Goal: Book appointment/travel/reservation

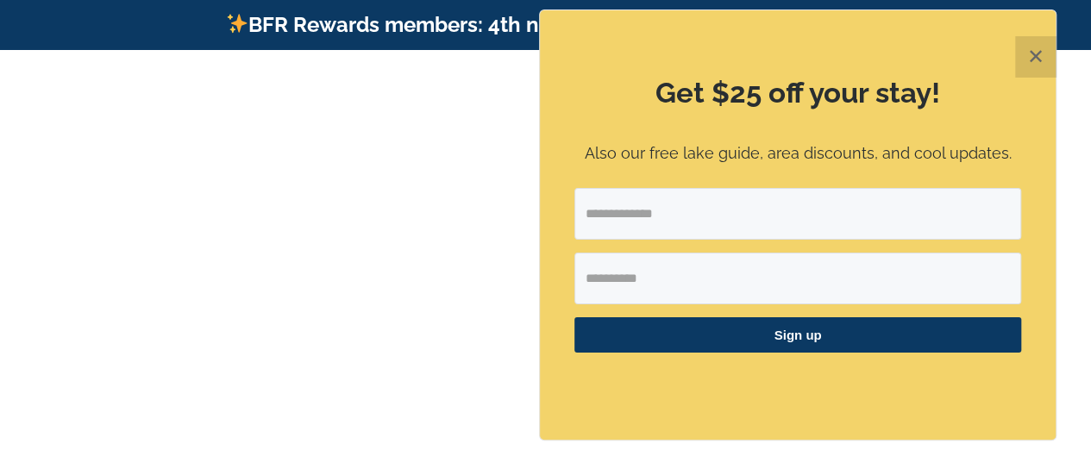
click at [1041, 51] on button "✕" at bounding box center [1035, 56] width 41 height 41
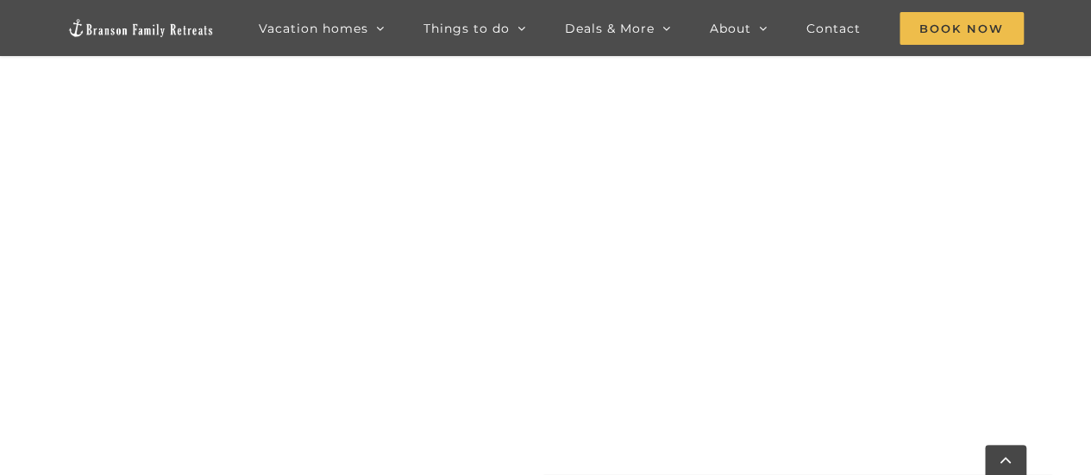
scroll to position [1108, 0]
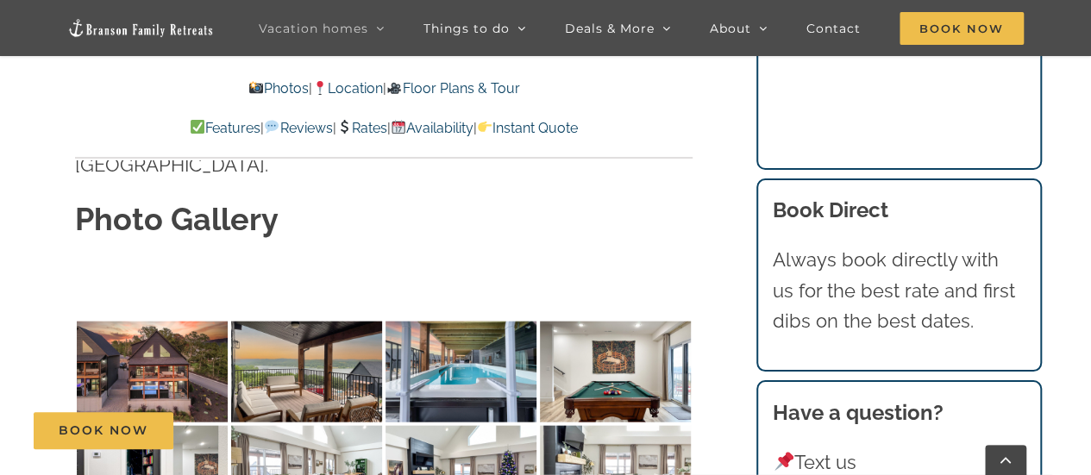
scroll to position [5016, 0]
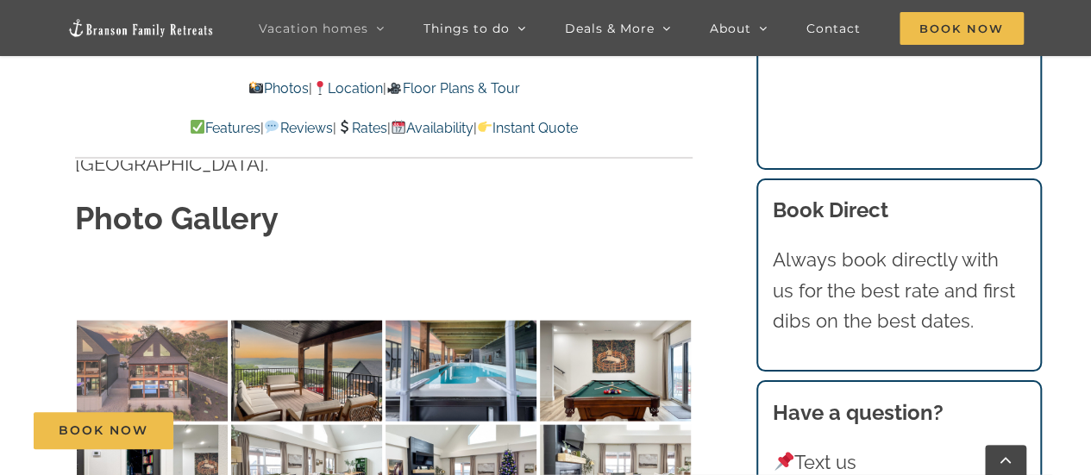
click at [145, 321] on img at bounding box center [152, 371] width 151 height 101
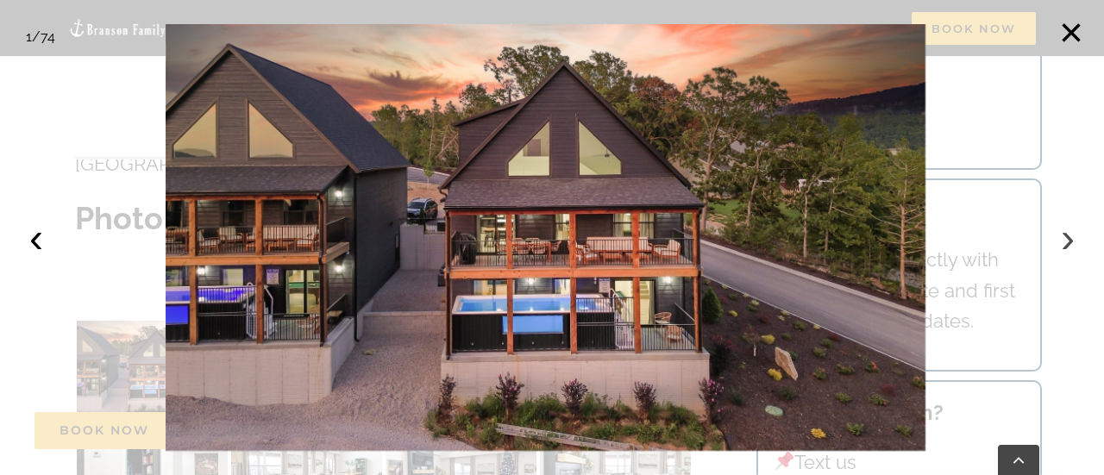
click at [1061, 242] on button "›" at bounding box center [1068, 238] width 38 height 38
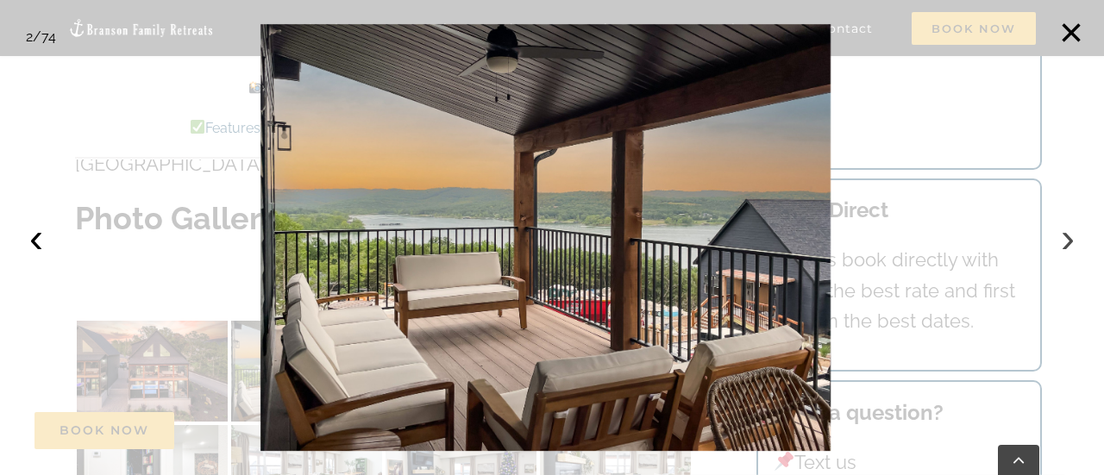
click at [1061, 242] on button "›" at bounding box center [1068, 238] width 38 height 38
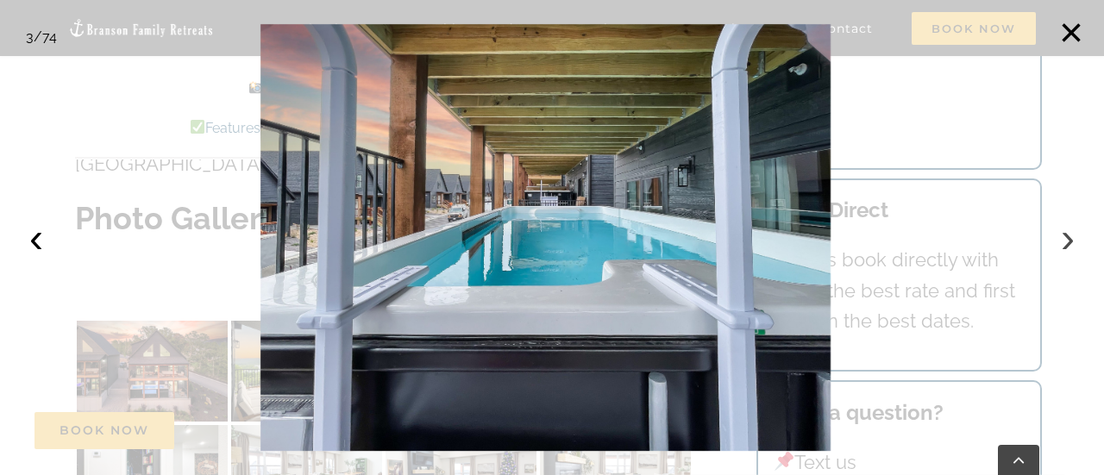
click at [1061, 242] on button "›" at bounding box center [1068, 238] width 38 height 38
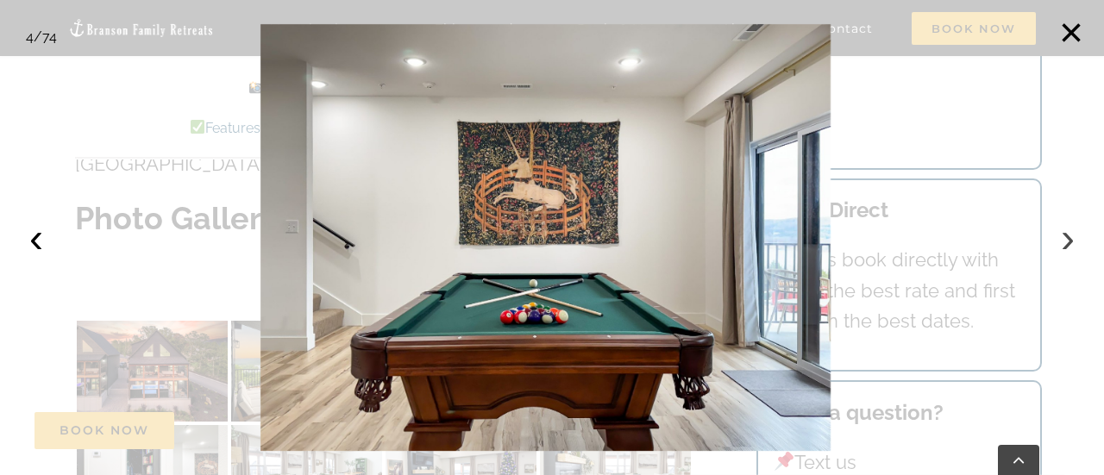
click at [1061, 242] on button "›" at bounding box center [1068, 238] width 38 height 38
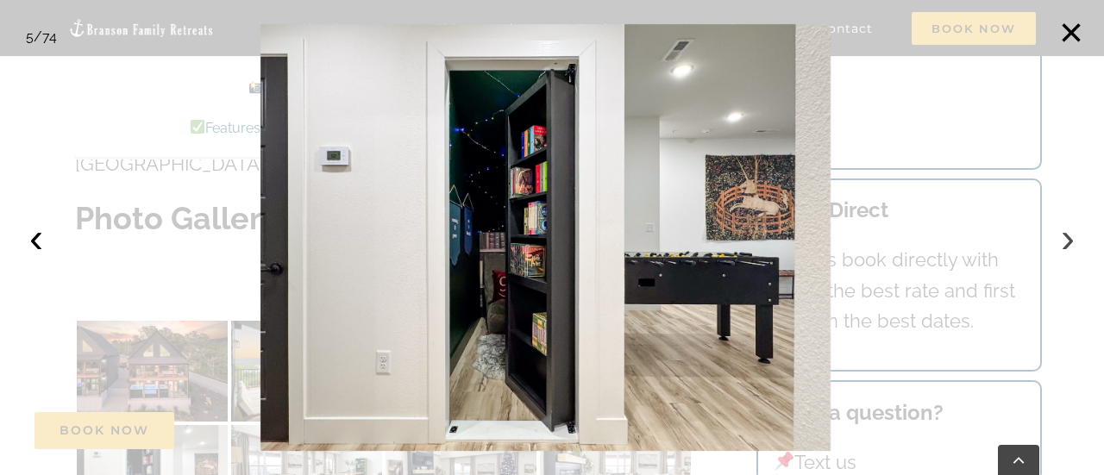
click at [1061, 242] on button "›" at bounding box center [1068, 238] width 38 height 38
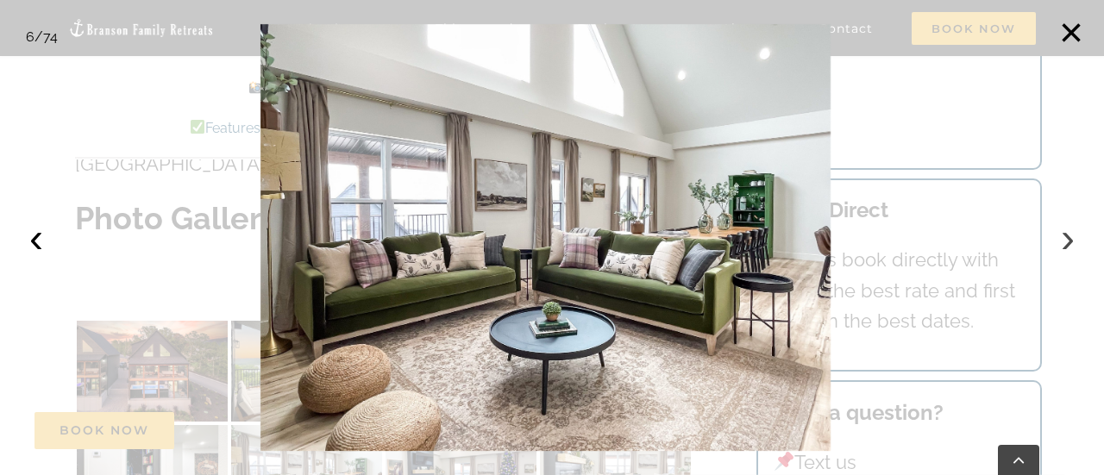
click at [1061, 242] on button "›" at bounding box center [1068, 238] width 38 height 38
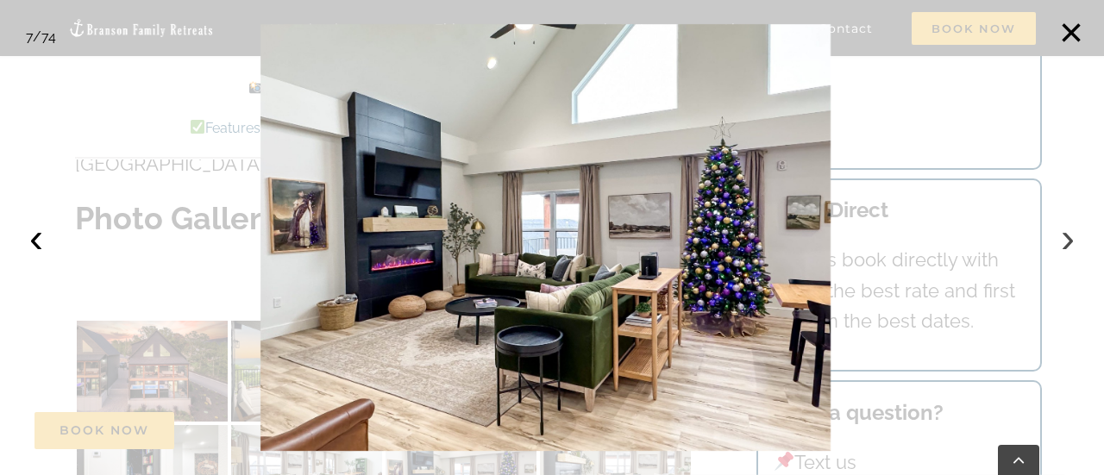
click at [1061, 242] on button "›" at bounding box center [1068, 238] width 38 height 38
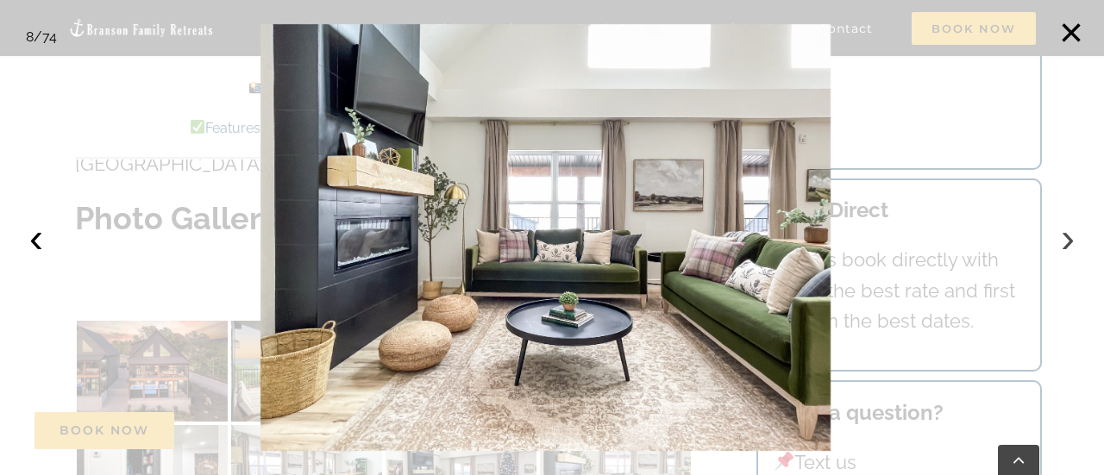
click at [1061, 242] on button "›" at bounding box center [1068, 238] width 38 height 38
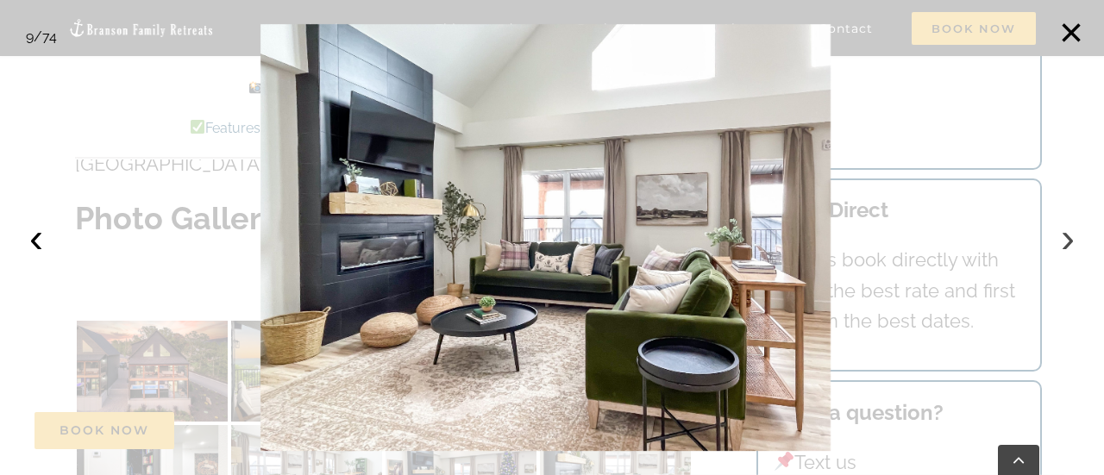
click at [1061, 242] on button "›" at bounding box center [1068, 238] width 38 height 38
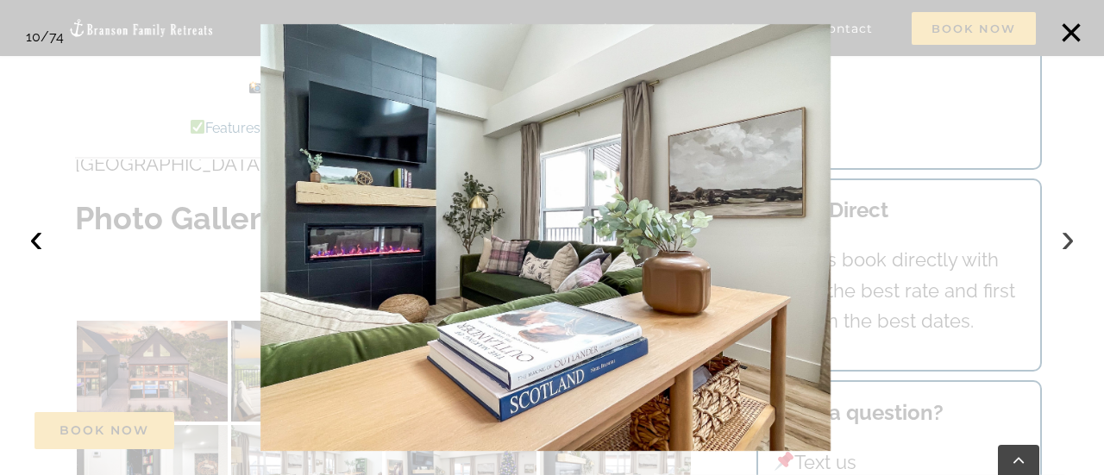
click at [1061, 242] on button "›" at bounding box center [1068, 238] width 38 height 38
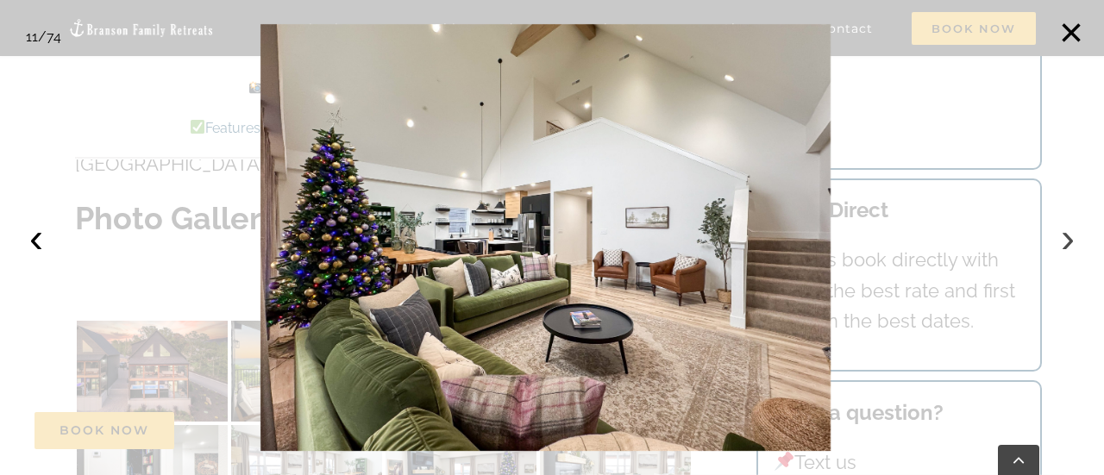
click at [1061, 242] on button "›" at bounding box center [1068, 238] width 38 height 38
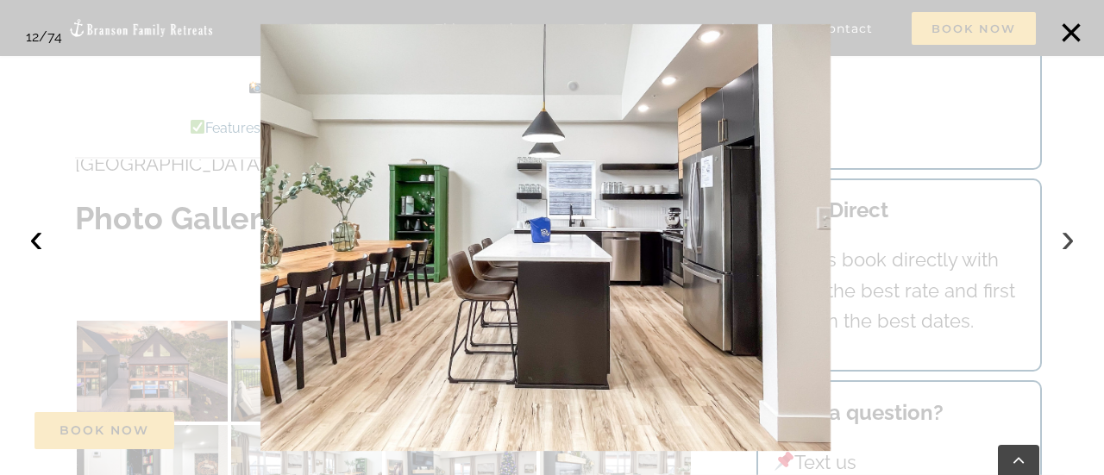
click at [1061, 242] on button "›" at bounding box center [1068, 238] width 38 height 38
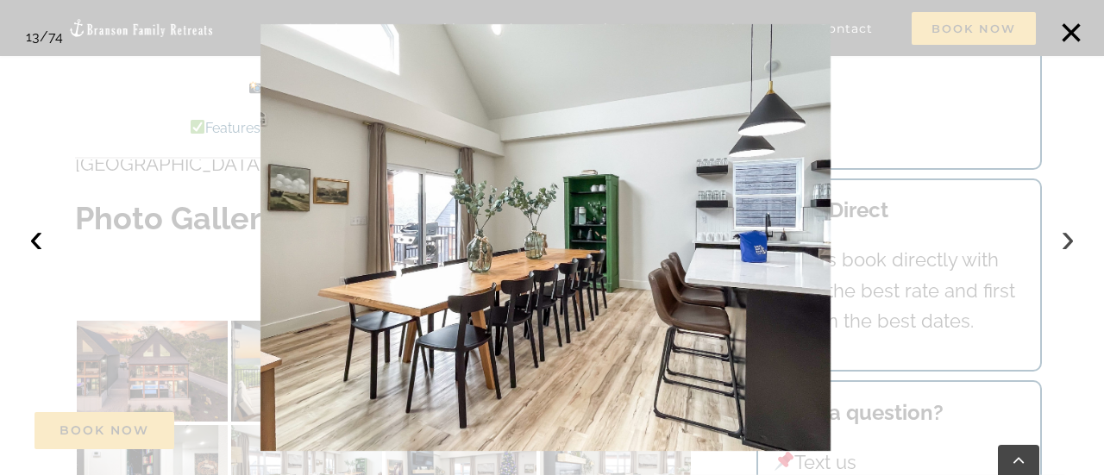
click at [1061, 242] on button "›" at bounding box center [1068, 238] width 38 height 38
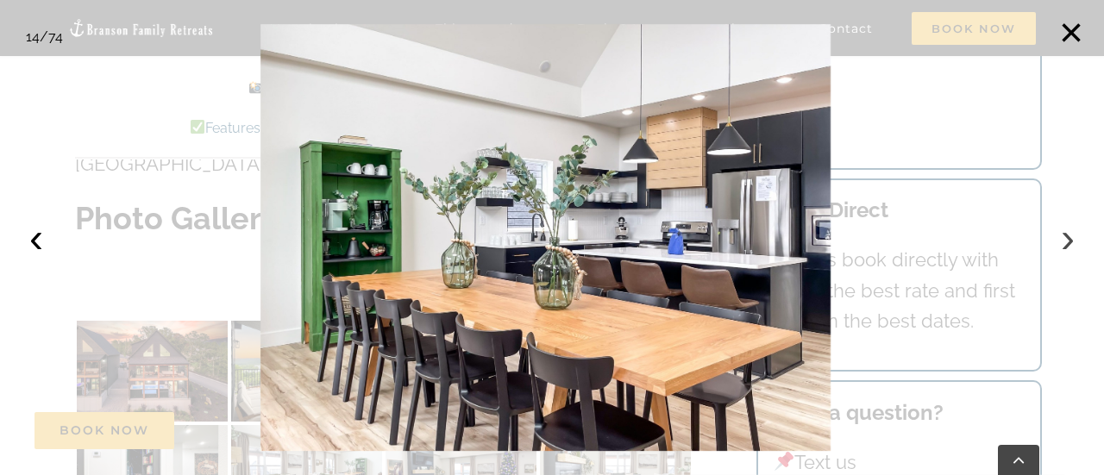
click at [1061, 242] on button "›" at bounding box center [1068, 238] width 38 height 38
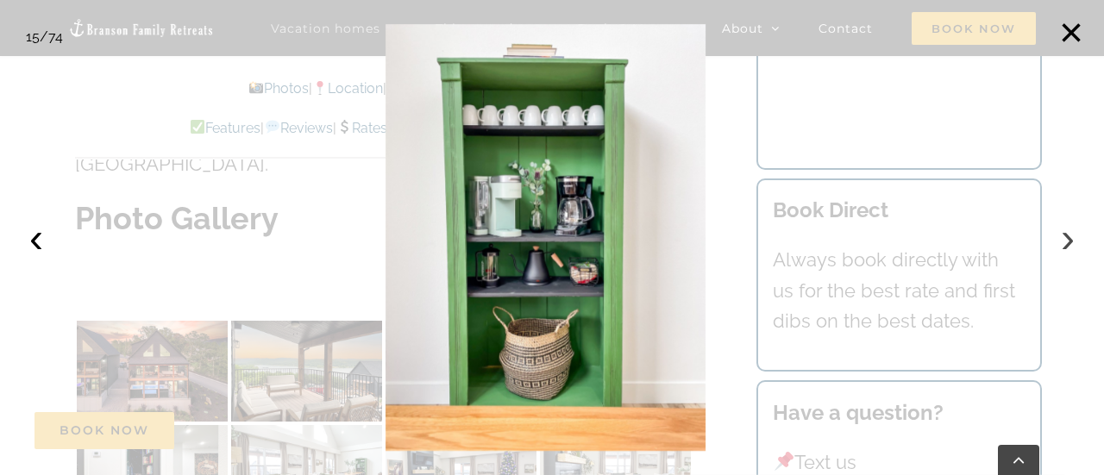
click at [1061, 242] on button "›" at bounding box center [1068, 238] width 38 height 38
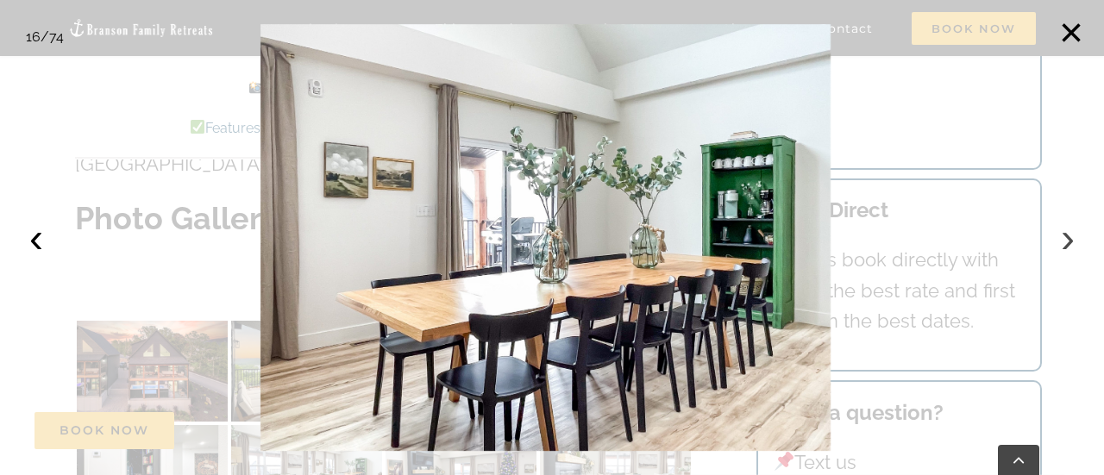
click at [1061, 242] on button "›" at bounding box center [1068, 238] width 38 height 38
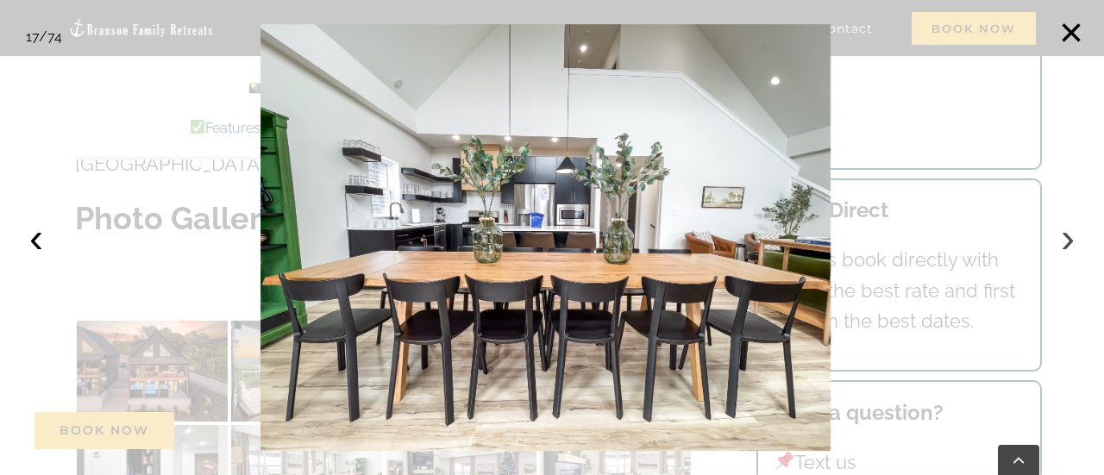
click at [1061, 242] on button "›" at bounding box center [1068, 238] width 38 height 38
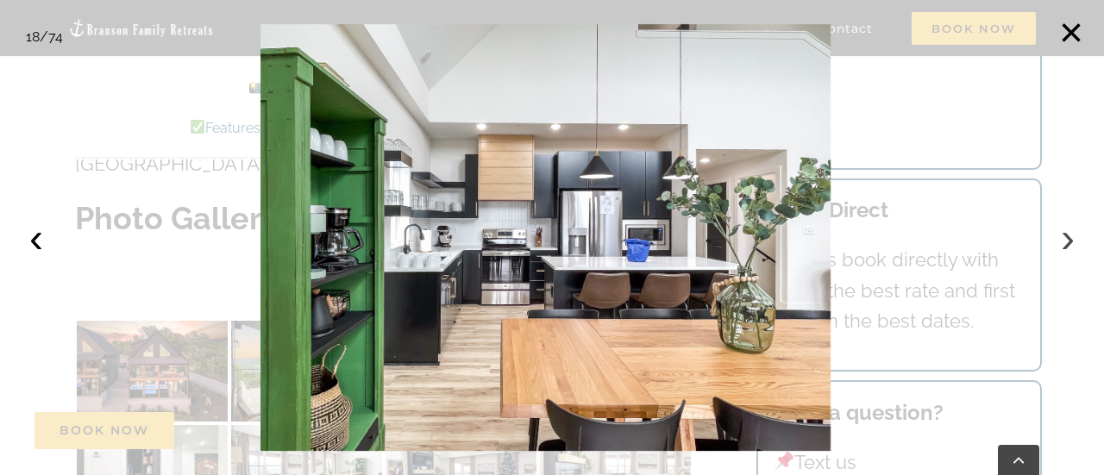
click at [1061, 242] on button "›" at bounding box center [1068, 238] width 38 height 38
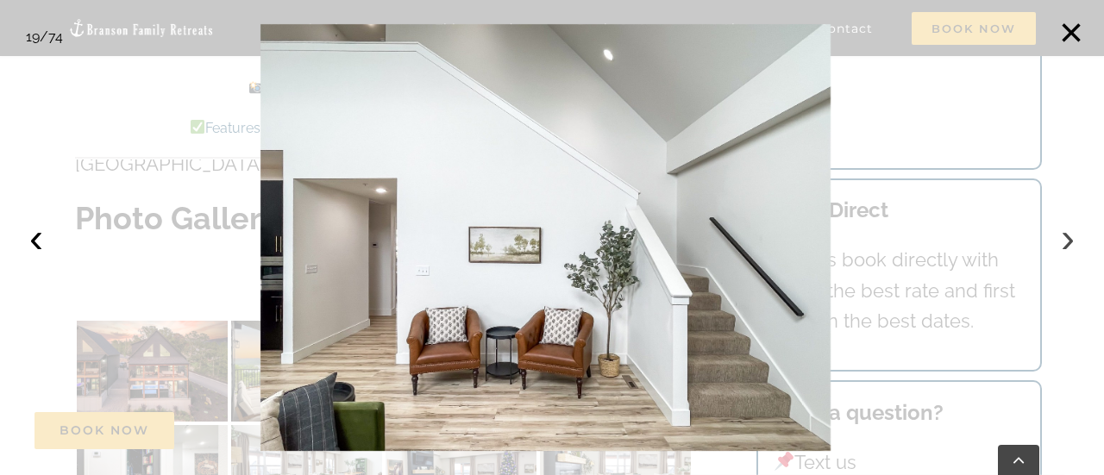
click at [1061, 242] on button "›" at bounding box center [1068, 238] width 38 height 38
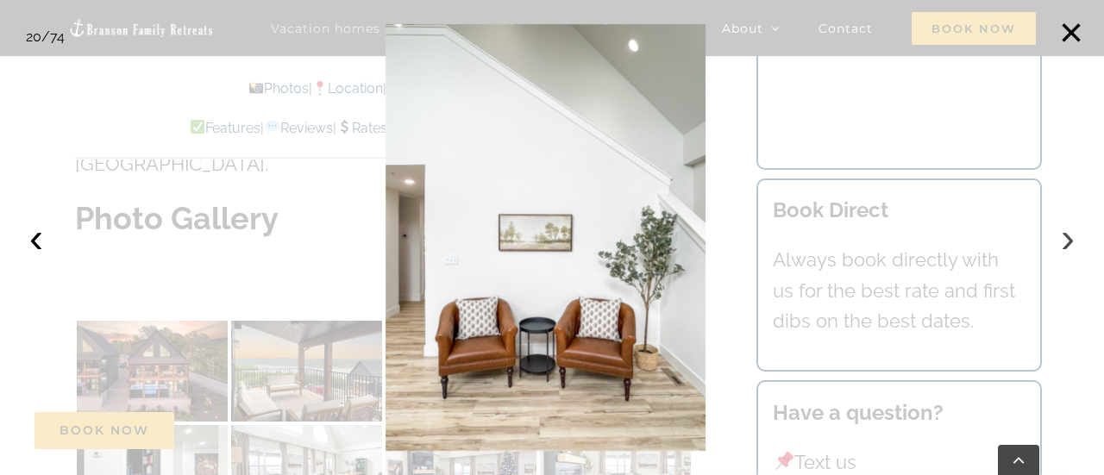
click at [1061, 242] on button "›" at bounding box center [1068, 238] width 38 height 38
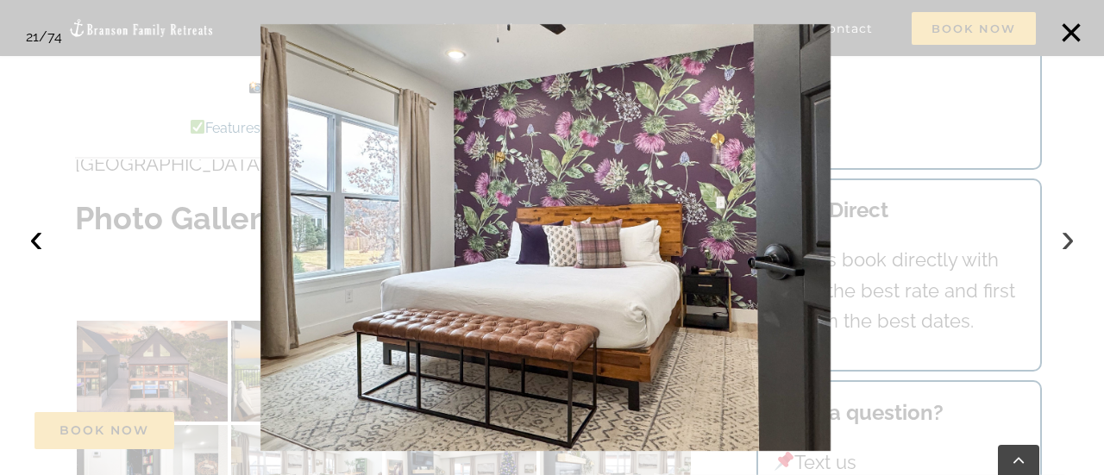
click at [1061, 242] on button "›" at bounding box center [1068, 238] width 38 height 38
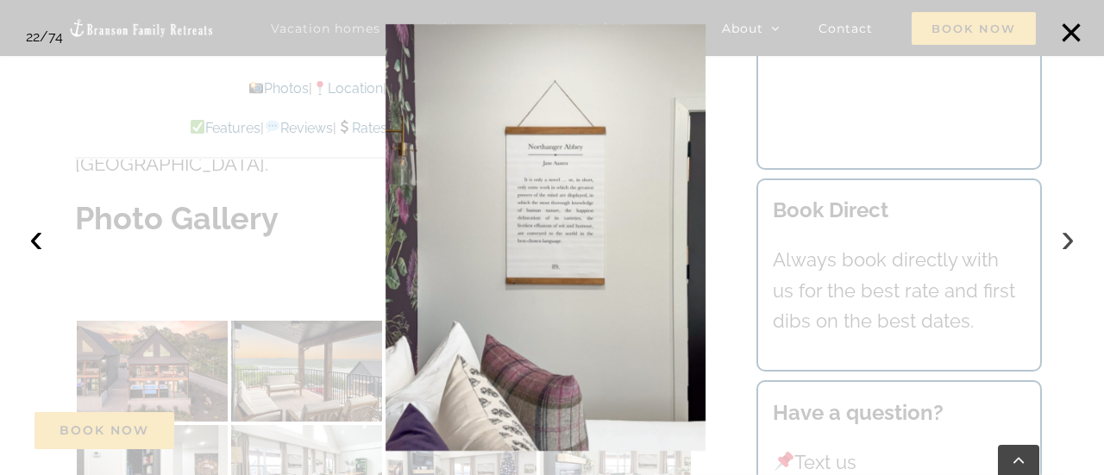
click at [1061, 242] on button "›" at bounding box center [1068, 238] width 38 height 38
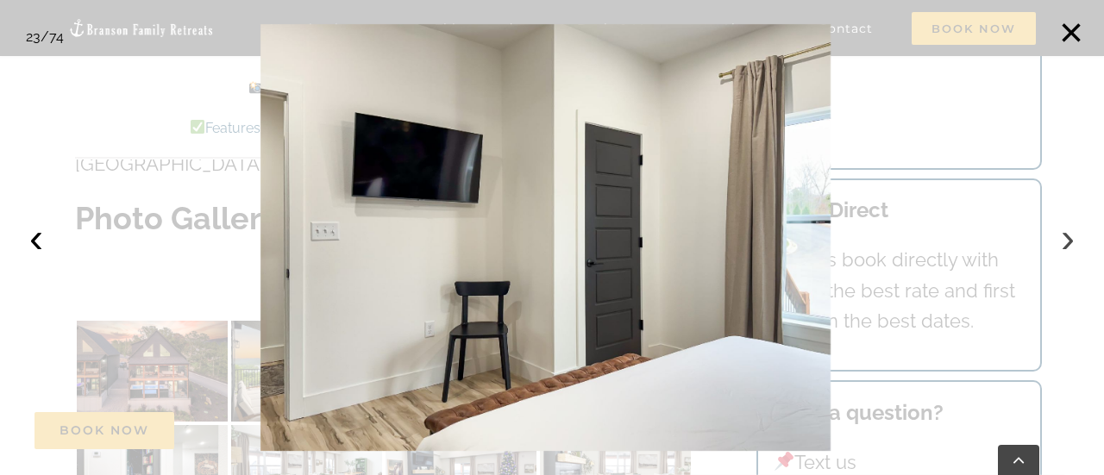
click at [1061, 242] on button "›" at bounding box center [1068, 238] width 38 height 38
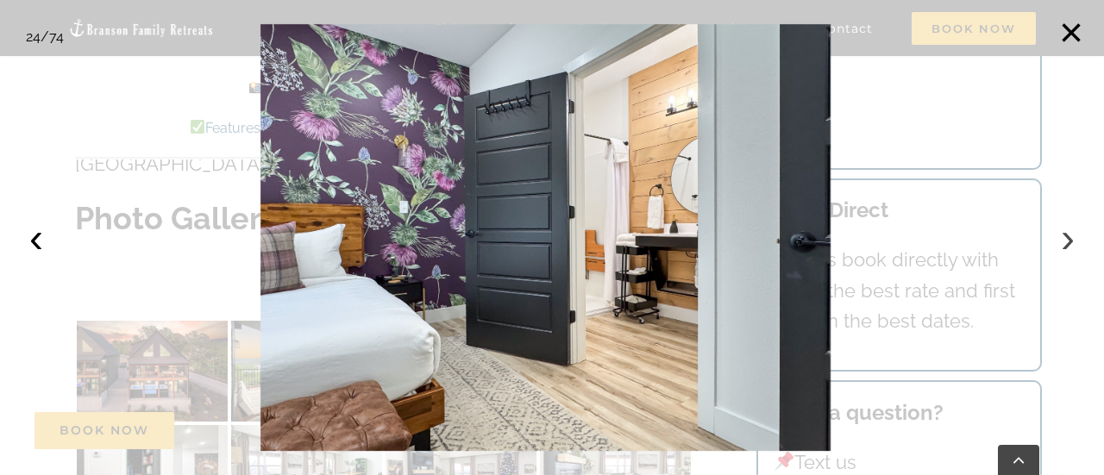
click at [1061, 242] on button "›" at bounding box center [1068, 238] width 38 height 38
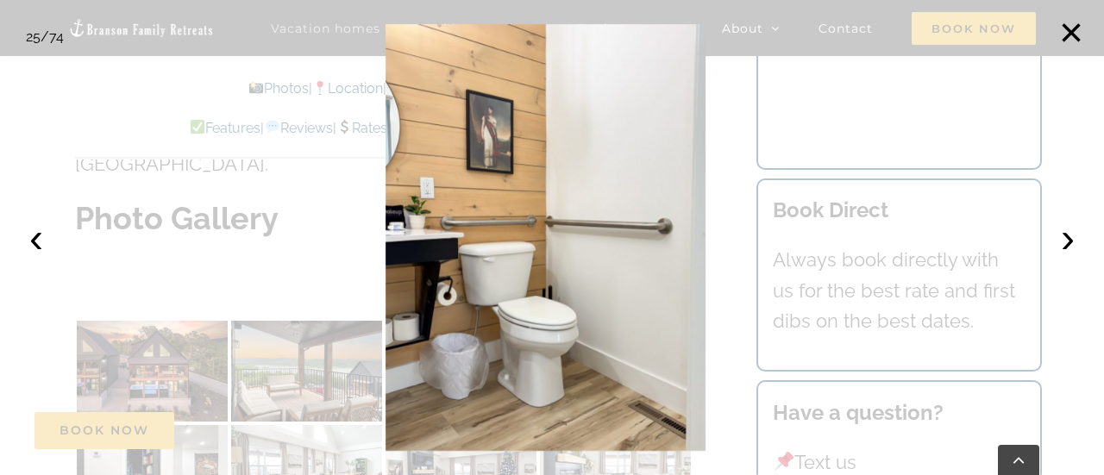
click at [717, 75] on div at bounding box center [552, 237] width 1104 height 475
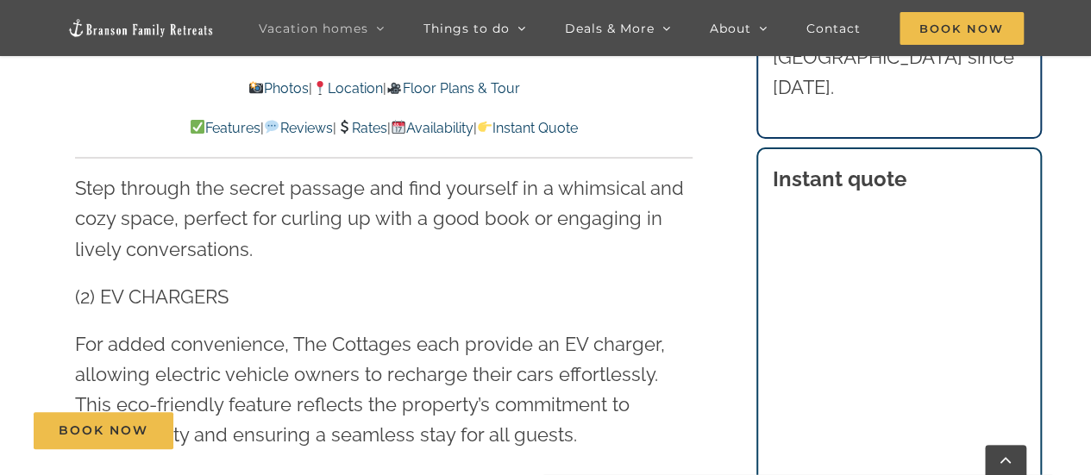
scroll to position [4341, 0]
click at [942, 164] on h3 "Instant quote" at bounding box center [899, 179] width 252 height 31
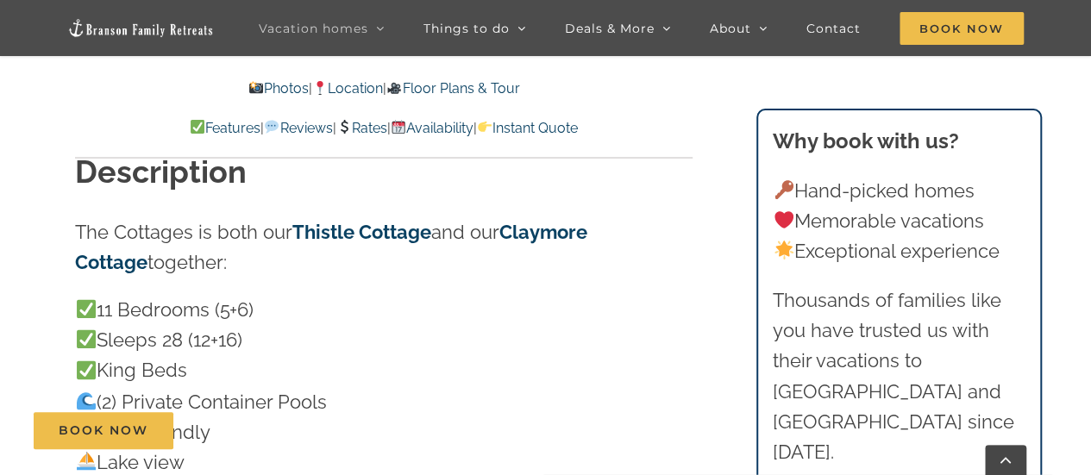
scroll to position [1229, 0]
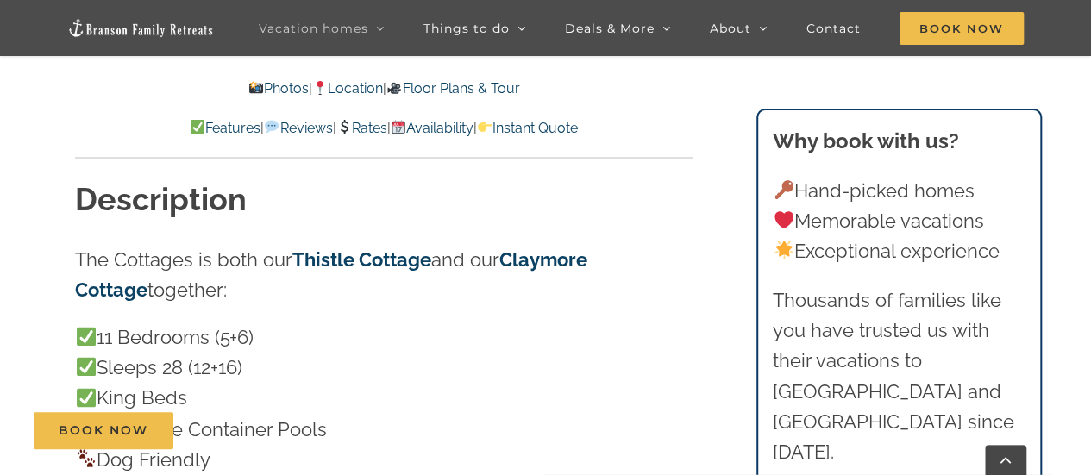
click at [361, 85] on link "Location" at bounding box center [347, 88] width 71 height 16
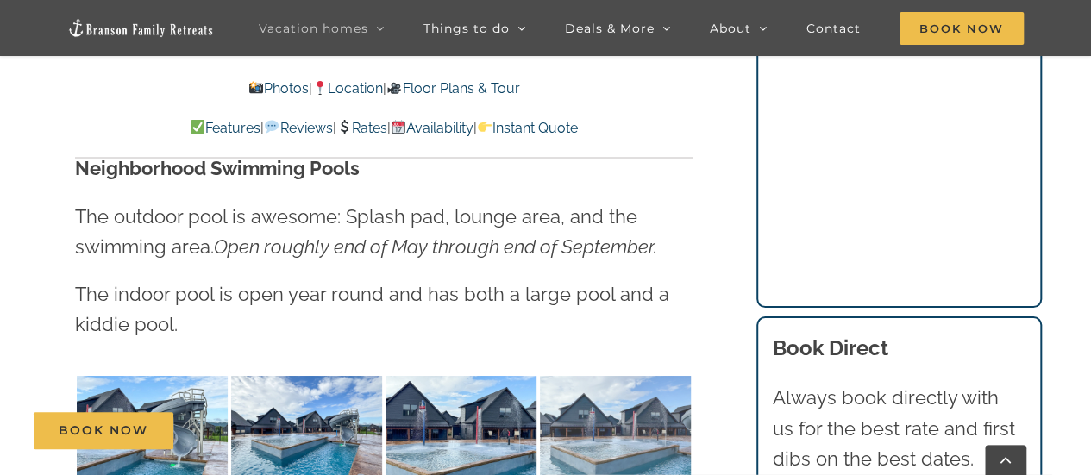
scroll to position [9580, 0]
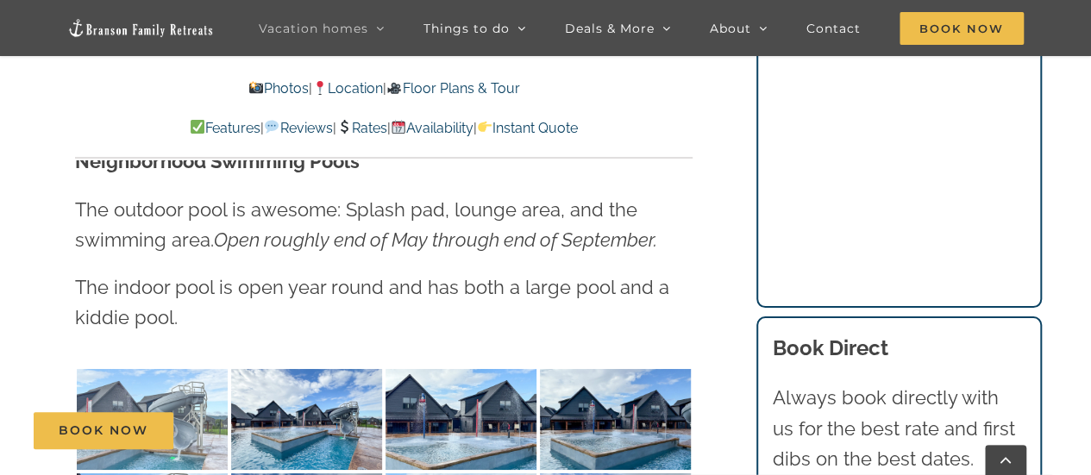
click at [161, 369] on img at bounding box center [152, 419] width 151 height 101
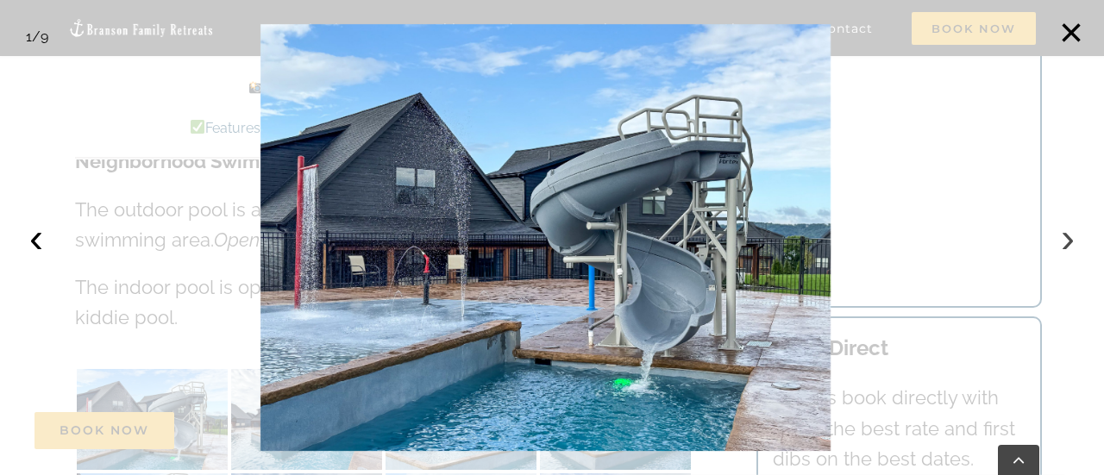
click at [1066, 243] on button "›" at bounding box center [1068, 238] width 38 height 38
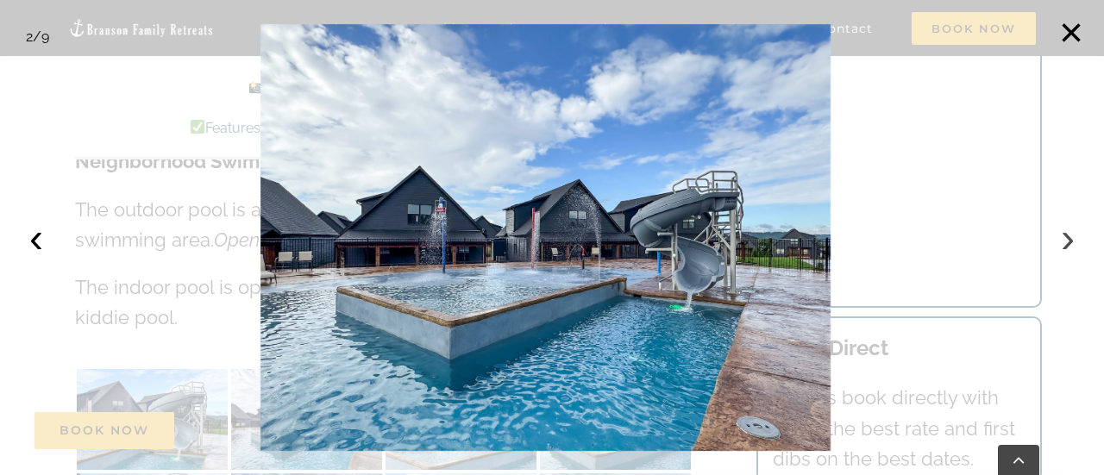
click at [1066, 243] on button "›" at bounding box center [1068, 238] width 38 height 38
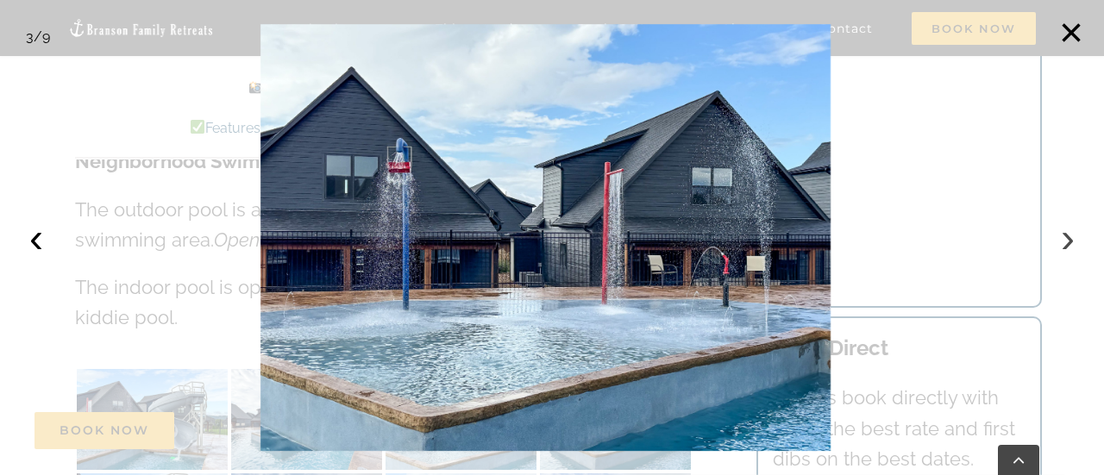
click at [1066, 243] on button "›" at bounding box center [1068, 238] width 38 height 38
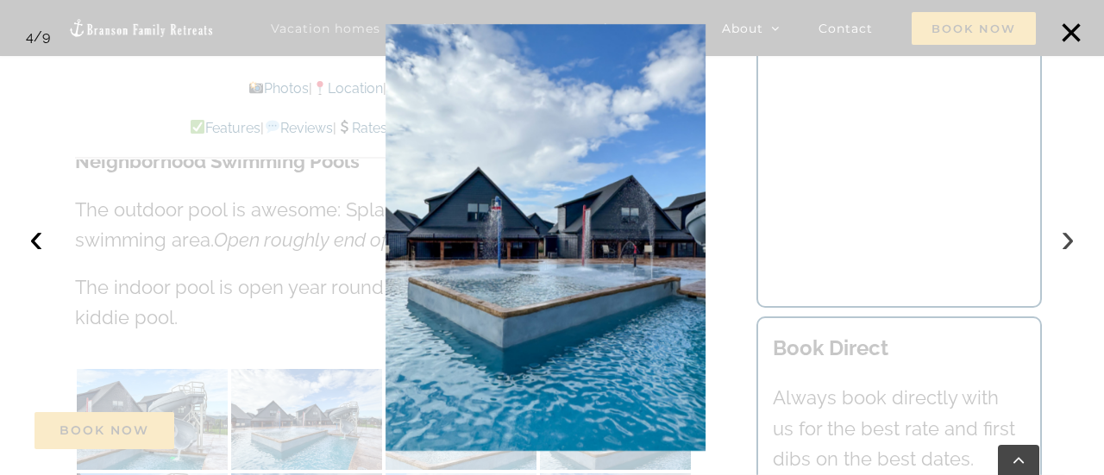
click at [1066, 243] on button "›" at bounding box center [1068, 238] width 38 height 38
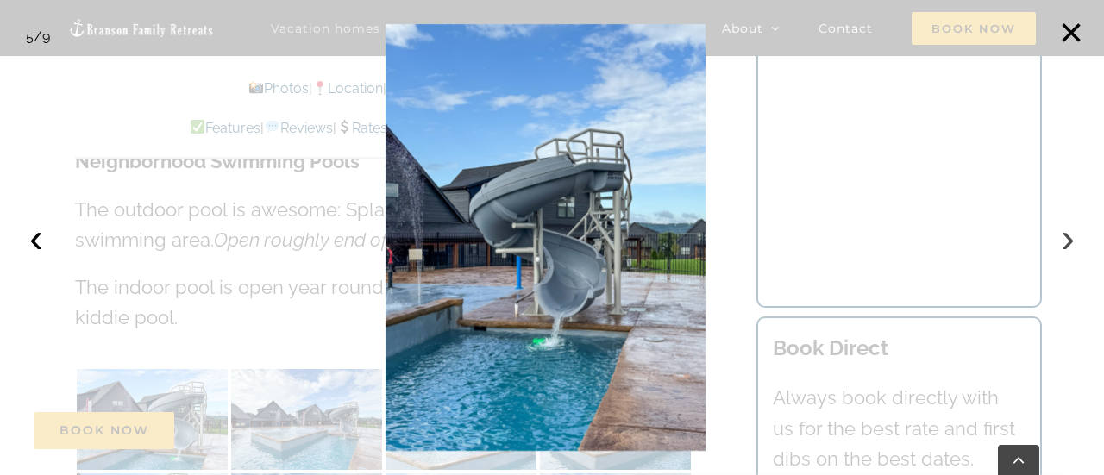
click at [1066, 243] on button "›" at bounding box center [1068, 238] width 38 height 38
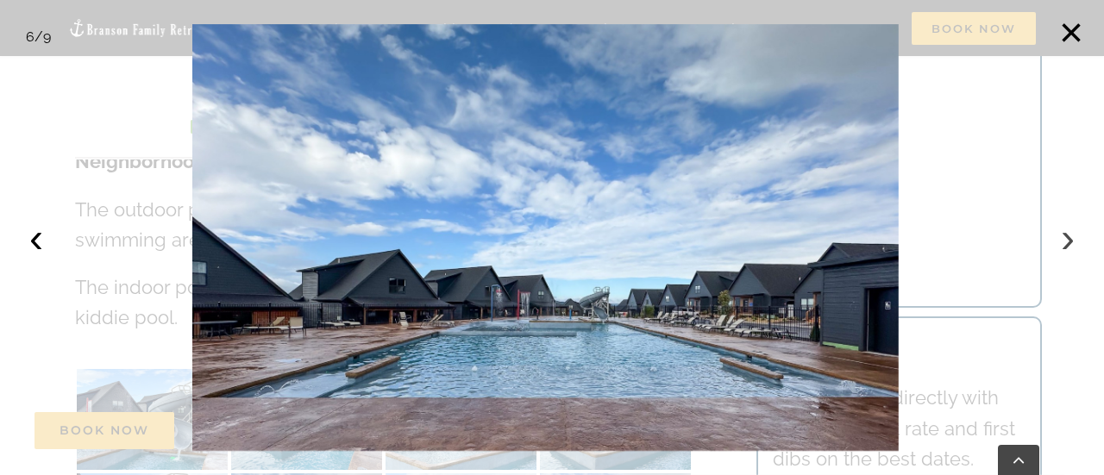
click at [1066, 243] on button "›" at bounding box center [1068, 238] width 38 height 38
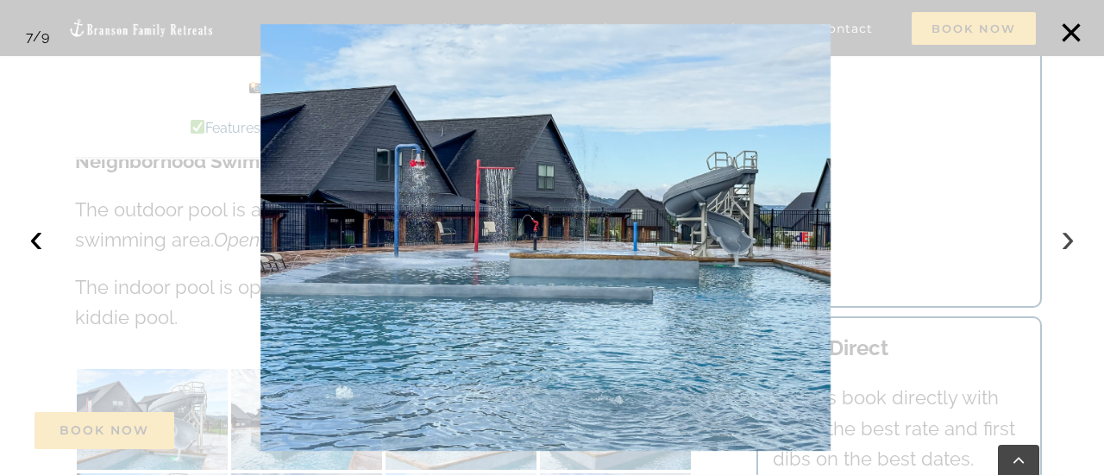
click at [1066, 243] on button "›" at bounding box center [1068, 238] width 38 height 38
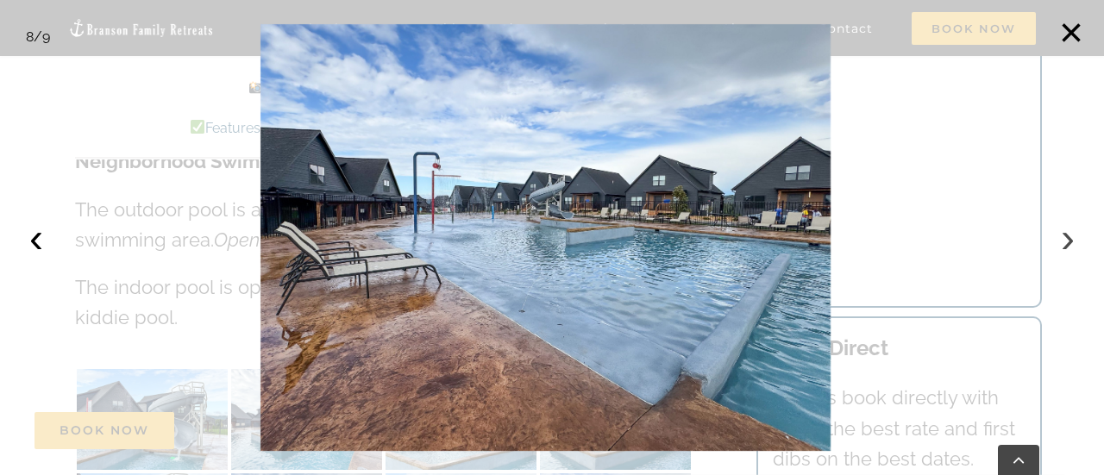
click at [1066, 243] on button "›" at bounding box center [1068, 238] width 38 height 38
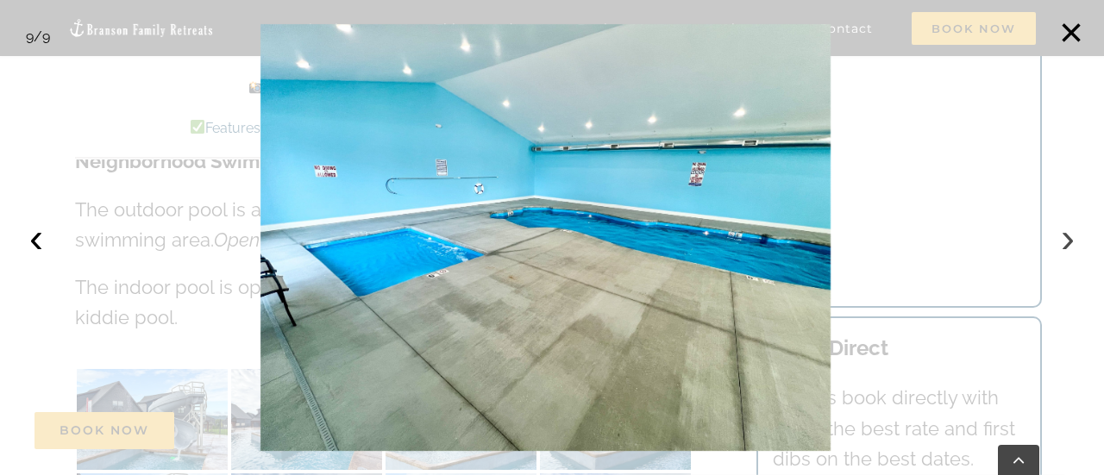
click at [1066, 243] on button "›" at bounding box center [1068, 238] width 38 height 38
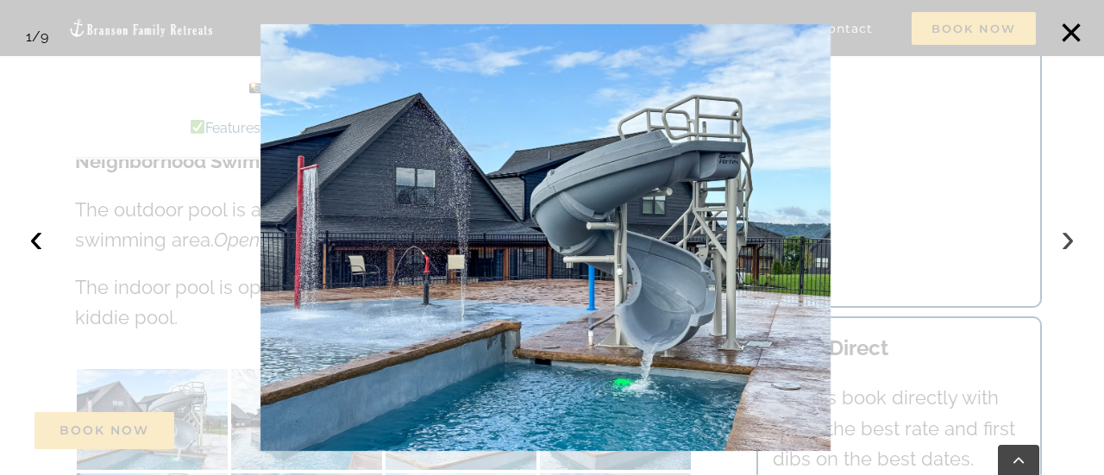
click at [1066, 243] on button "›" at bounding box center [1068, 238] width 38 height 38
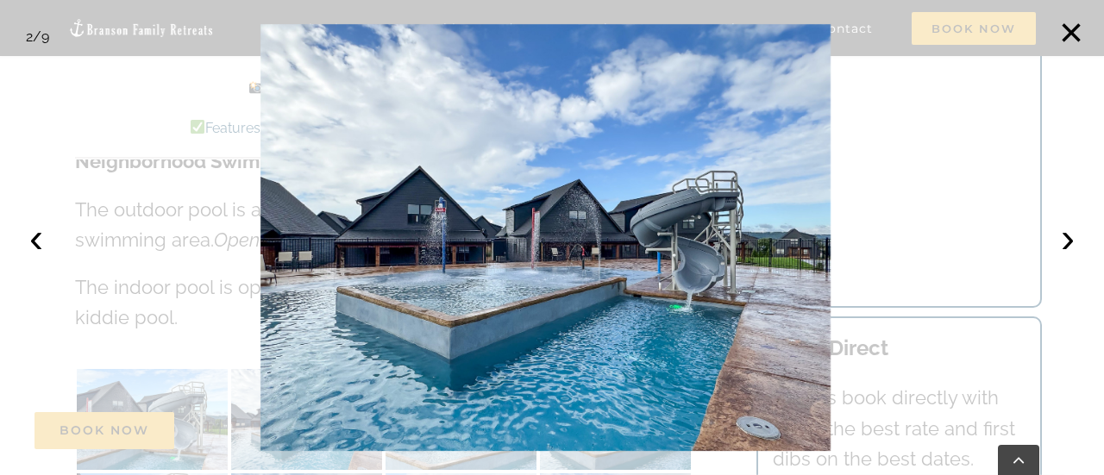
click at [1044, 249] on div at bounding box center [552, 237] width 1104 height 475
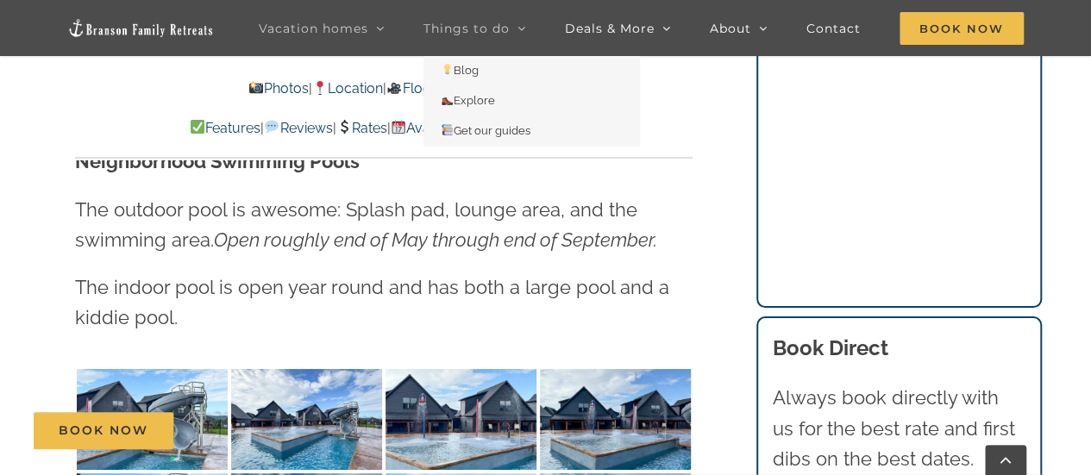
click at [466, 34] on span "Things to do" at bounding box center [467, 28] width 86 height 12
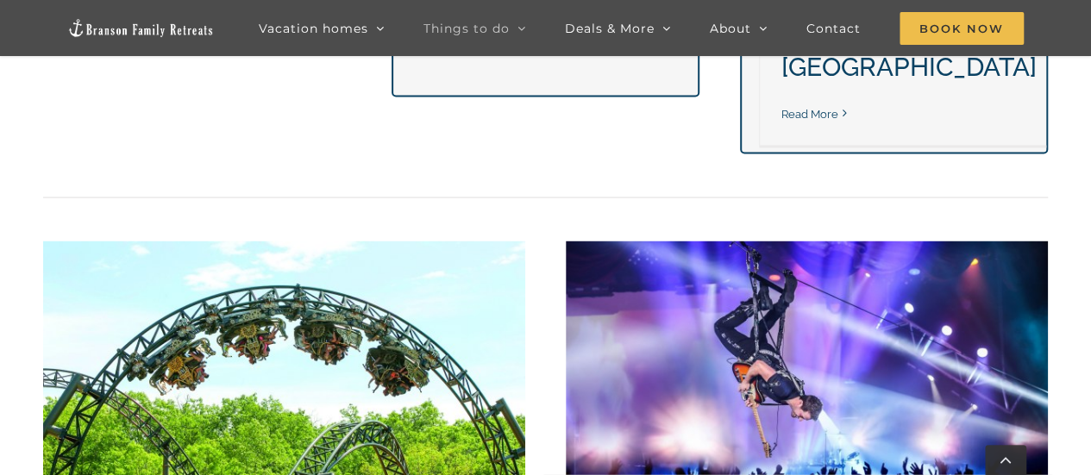
scroll to position [1598, 0]
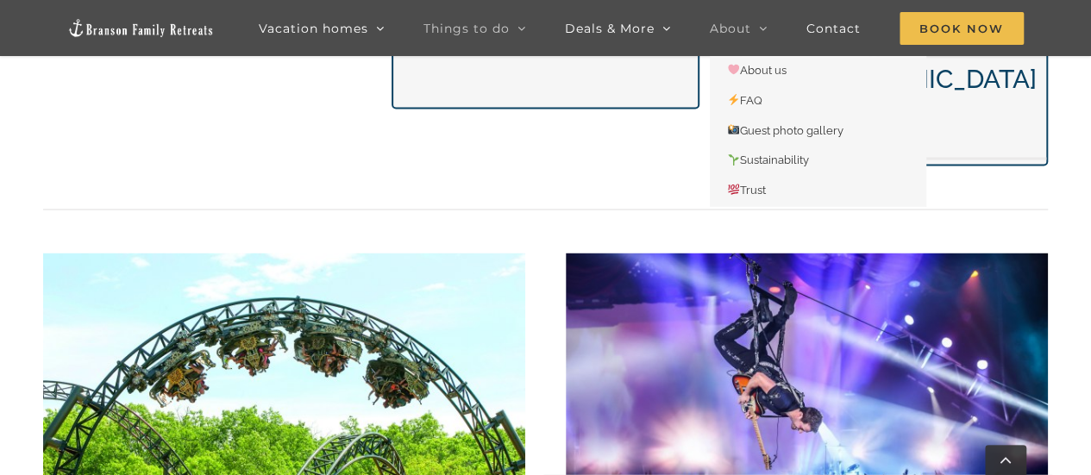
click at [750, 33] on span "About" at bounding box center [730, 28] width 41 height 12
